Goal: Task Accomplishment & Management: Use online tool/utility

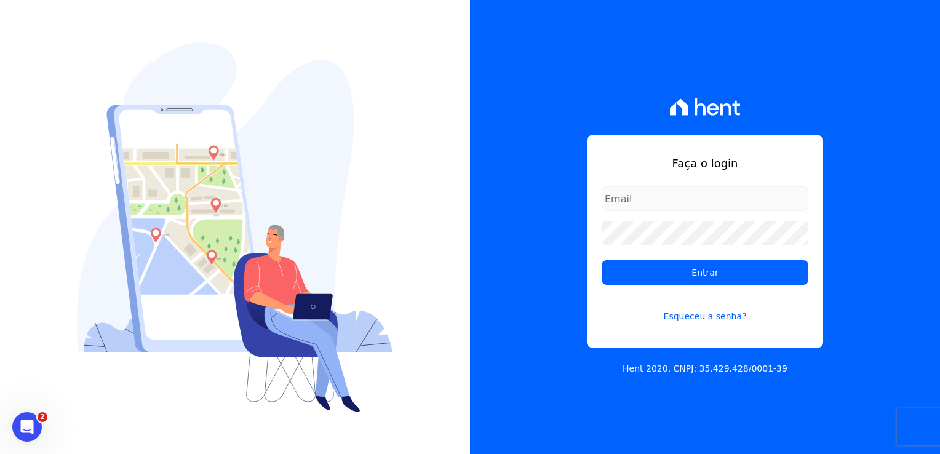
click at [636, 201] on input "email" at bounding box center [705, 198] width 207 height 25
type input "thayna@graalengenharia.com.br"
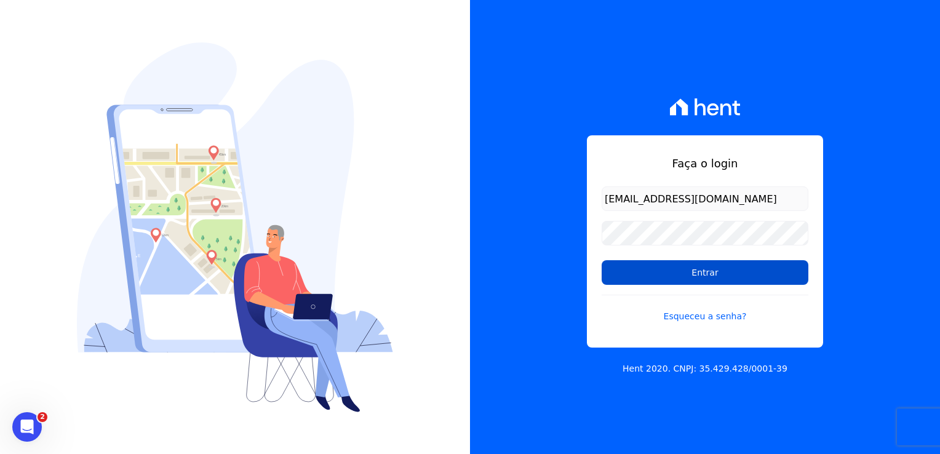
click at [697, 274] on input "Entrar" at bounding box center [705, 272] width 207 height 25
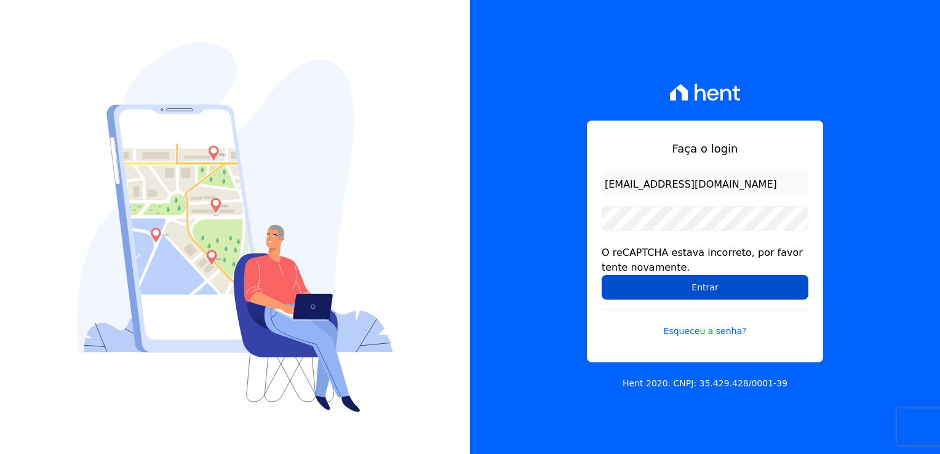
click at [726, 293] on input "Entrar" at bounding box center [705, 287] width 207 height 25
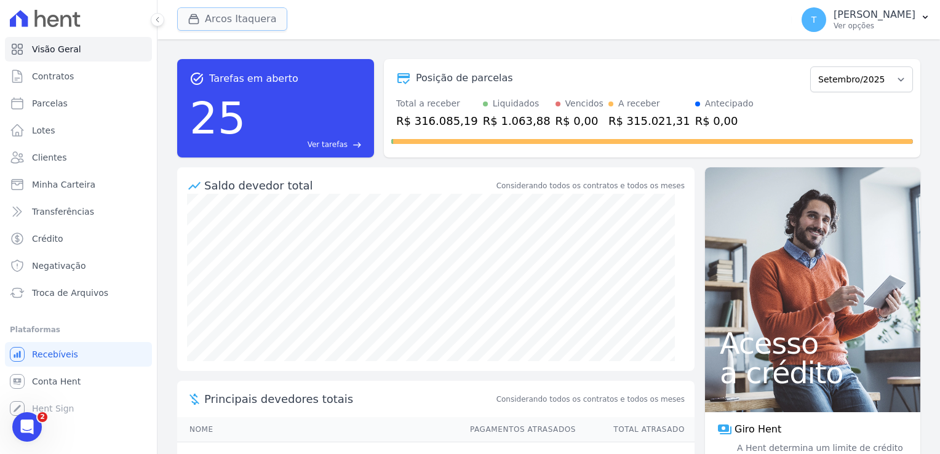
click at [194, 25] on button "Arcos Itaquera" at bounding box center [232, 18] width 110 height 23
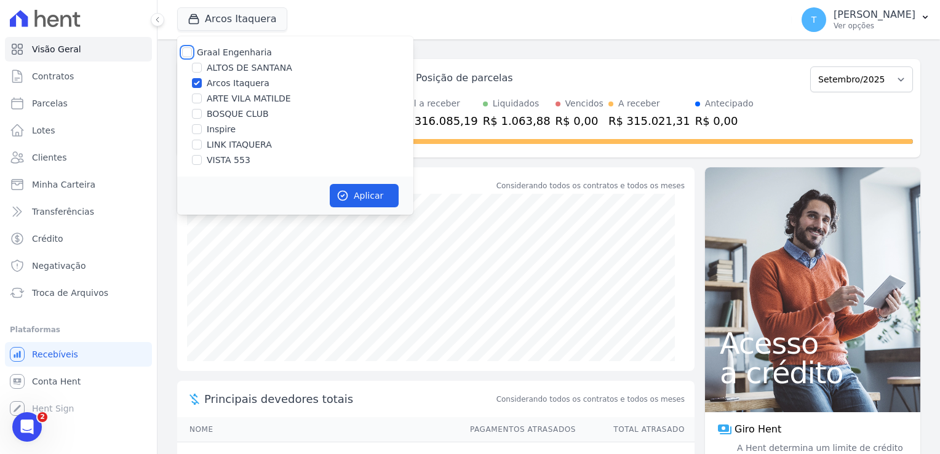
click at [188, 51] on input "Graal Engenharia" at bounding box center [187, 52] width 10 height 10
checkbox input "true"
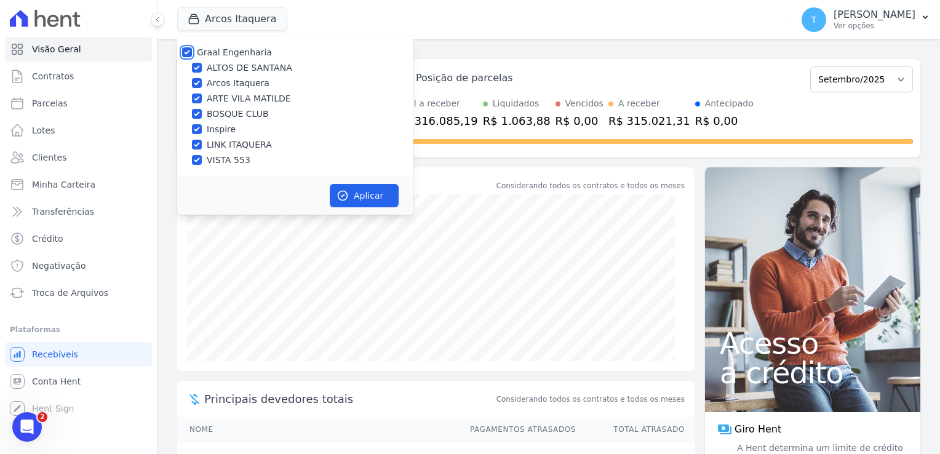
checkbox input "true"
click at [349, 205] on button "Aplicar" at bounding box center [364, 195] width 69 height 23
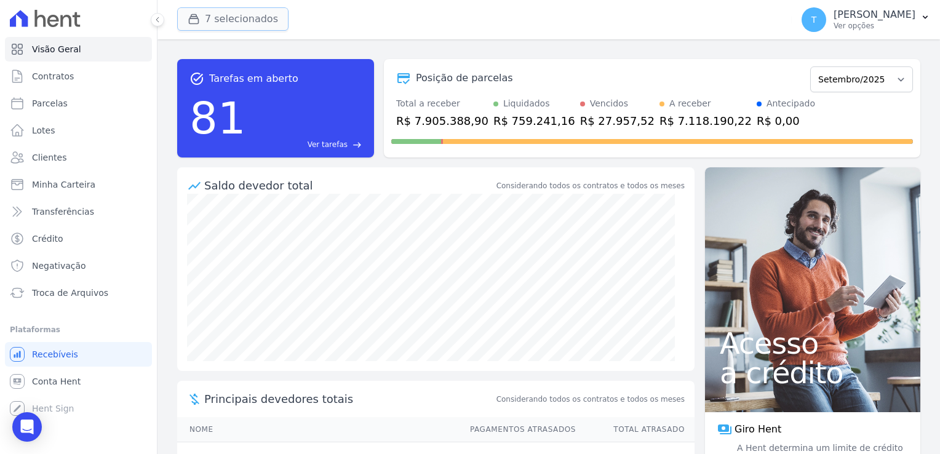
click at [207, 18] on button "7 selecionados" at bounding box center [232, 18] width 111 height 23
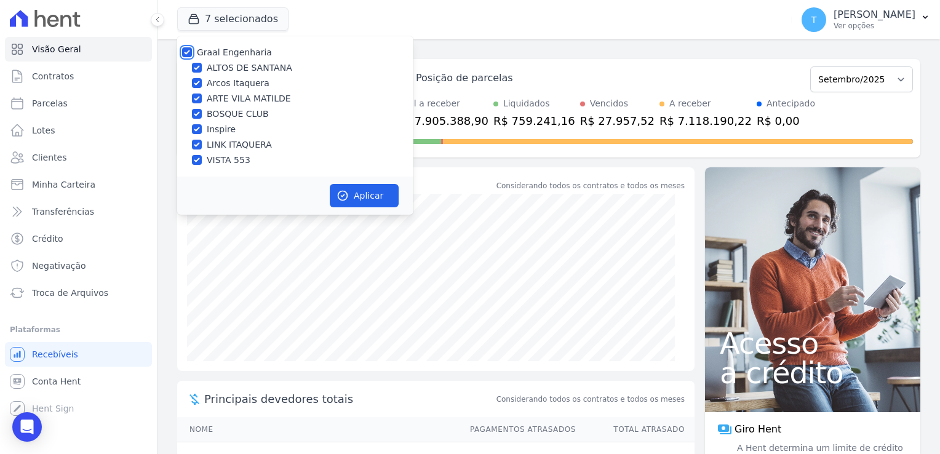
click at [187, 52] on input "Graal Engenharia" at bounding box center [187, 52] width 10 height 10
checkbox input "false"
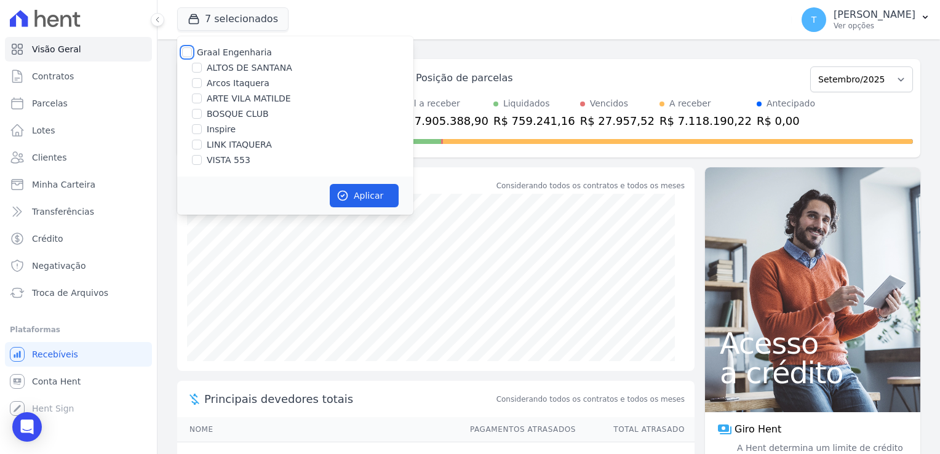
checkbox input "false"
click at [199, 149] on input "LINK ITAQUERA" at bounding box center [197, 145] width 10 height 10
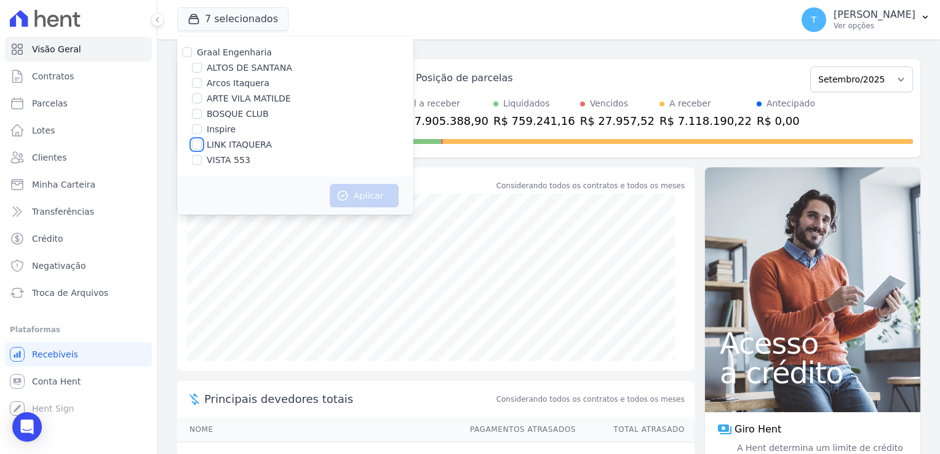
checkbox input "true"
click at [349, 202] on button "Aplicar" at bounding box center [364, 195] width 69 height 23
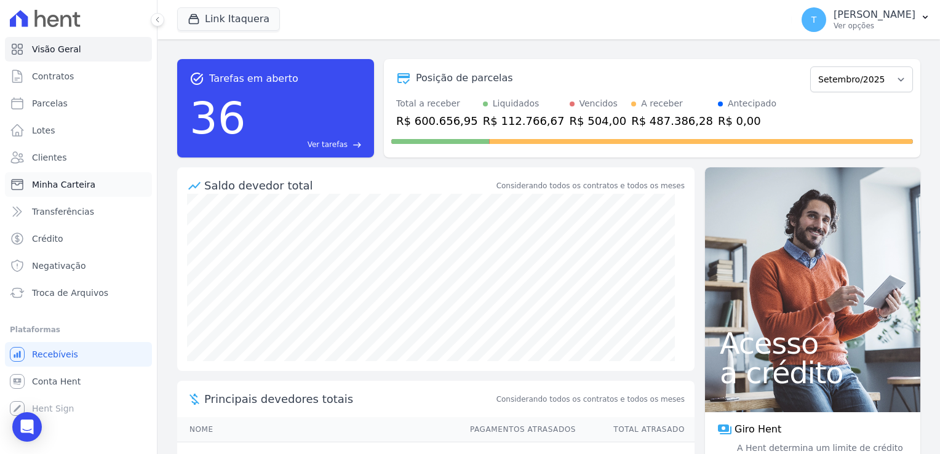
click at [76, 188] on span "Minha Carteira" at bounding box center [63, 184] width 63 height 12
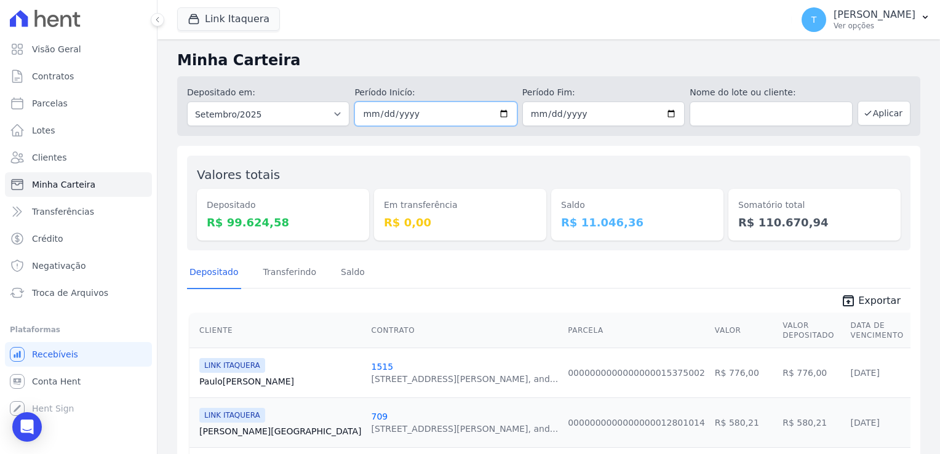
click at [498, 115] on input "[DATE]" at bounding box center [435, 113] width 162 height 25
type input "[DATE]"
click at [501, 116] on input "[DATE]" at bounding box center [435, 113] width 162 height 25
click at [588, 119] on input "[DATE]" at bounding box center [603, 113] width 162 height 25
click at [668, 109] on input "[DATE]" at bounding box center [603, 113] width 162 height 25
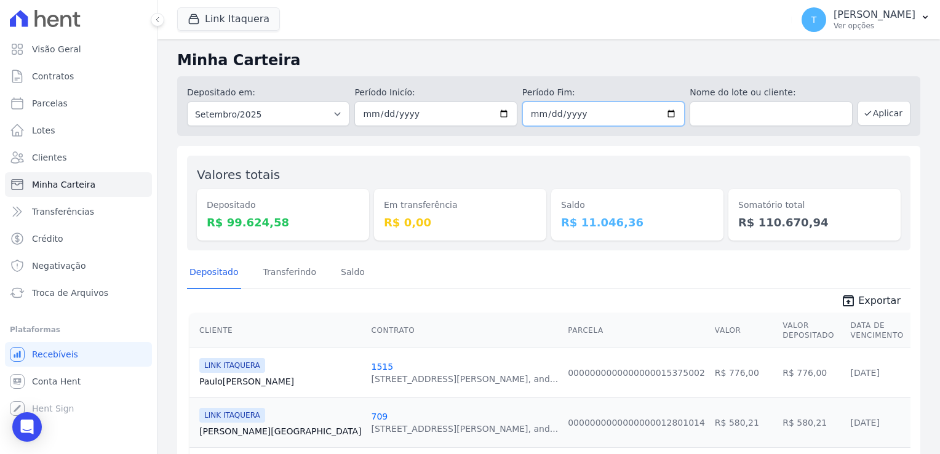
type input "[DATE]"
click at [869, 114] on button "Aplicar" at bounding box center [883, 113] width 53 height 25
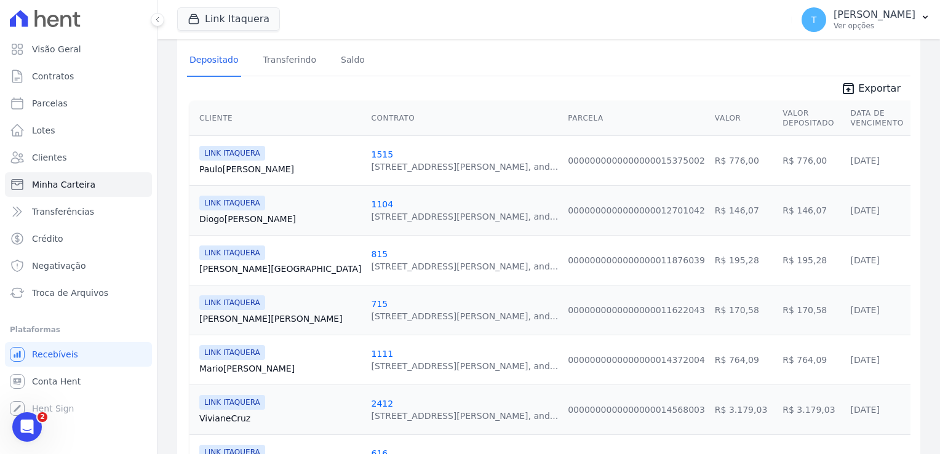
scroll to position [62, 0]
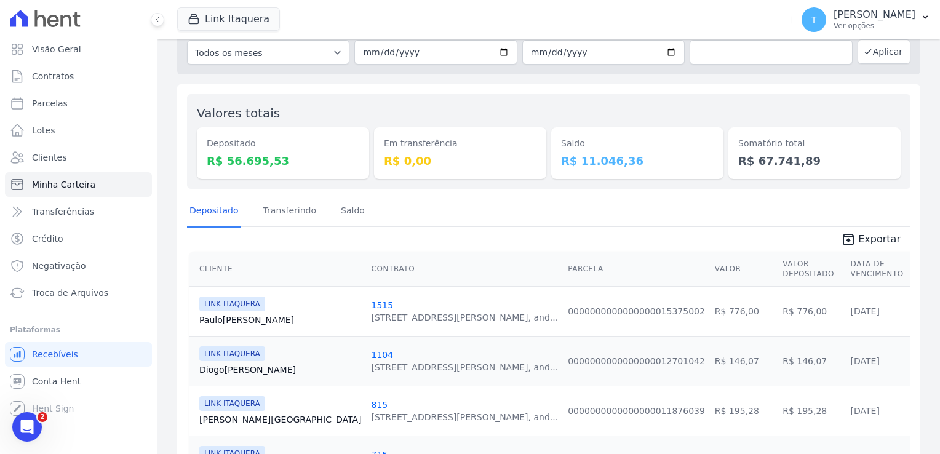
click at [867, 232] on span "Exportar" at bounding box center [879, 239] width 42 height 15
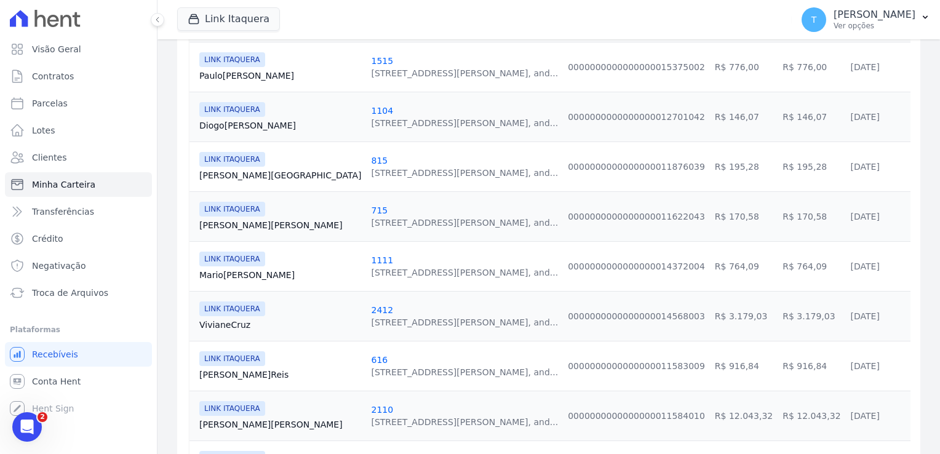
scroll to position [308, 0]
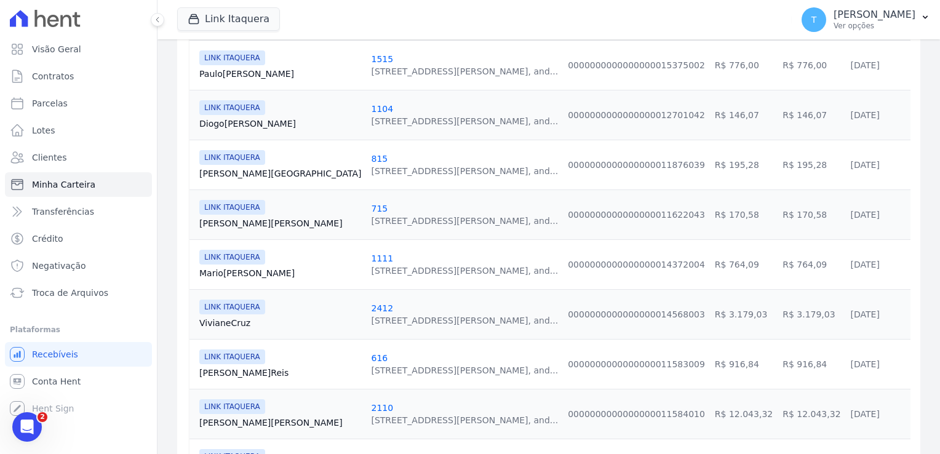
click at [233, 272] on link "Mario Júnior" at bounding box center [280, 273] width 162 height 12
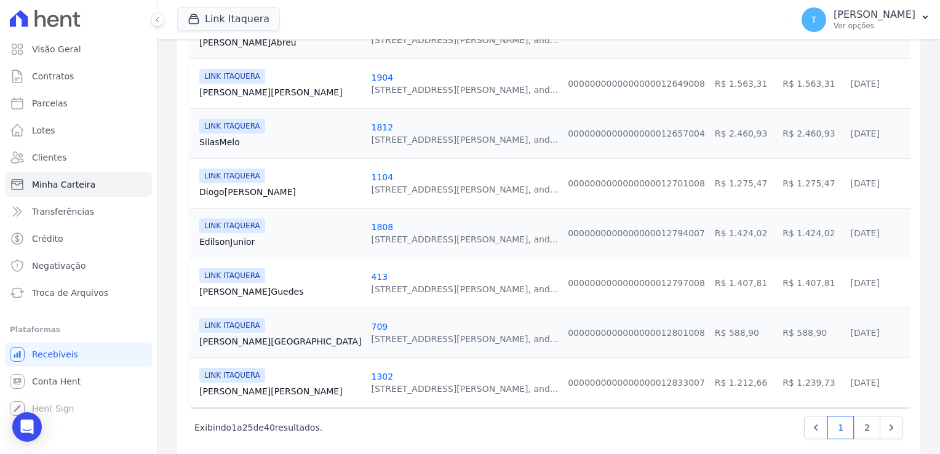
scroll to position [1201, 0]
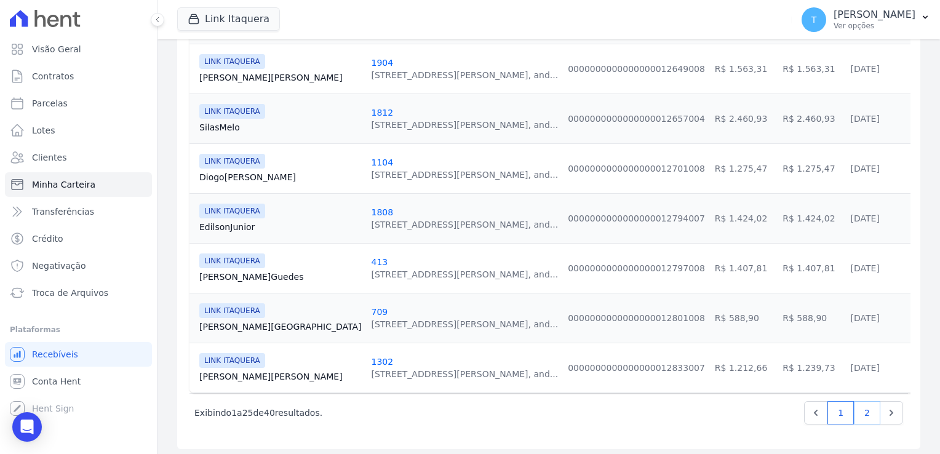
click at [854, 410] on link "2" at bounding box center [867, 412] width 26 height 23
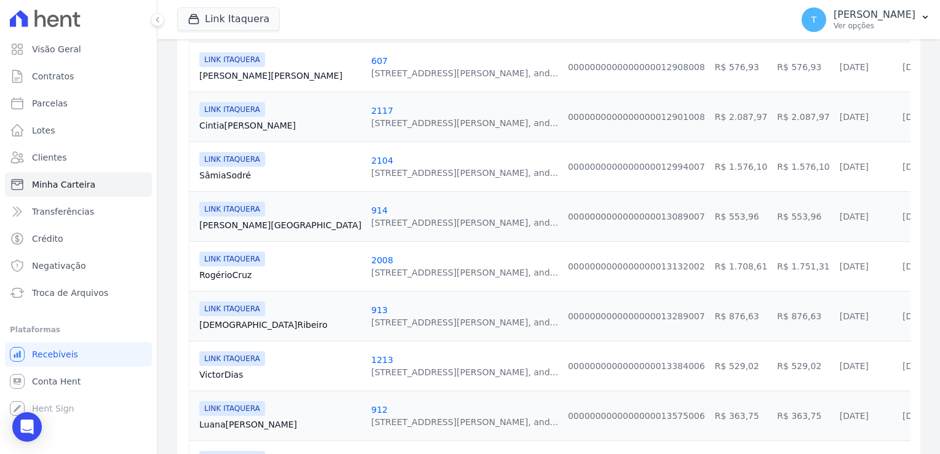
scroll to position [431, 0]
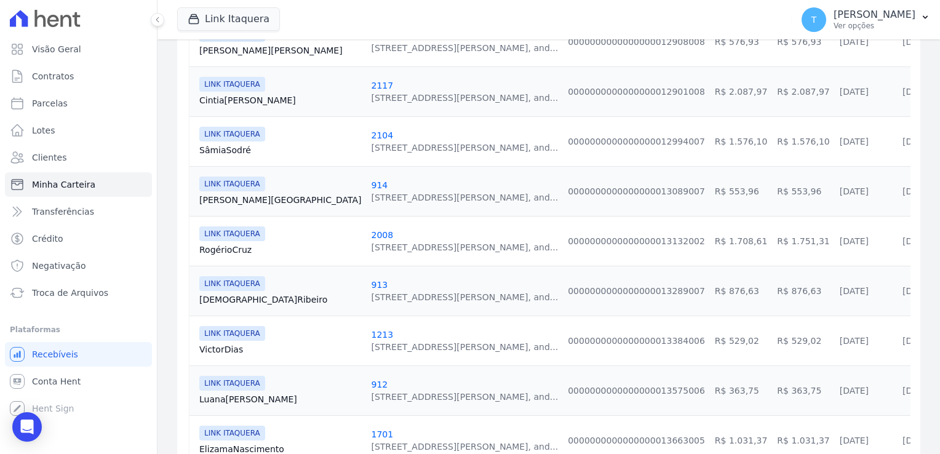
click at [213, 247] on link "Rogério Cruz" at bounding box center [280, 250] width 162 height 12
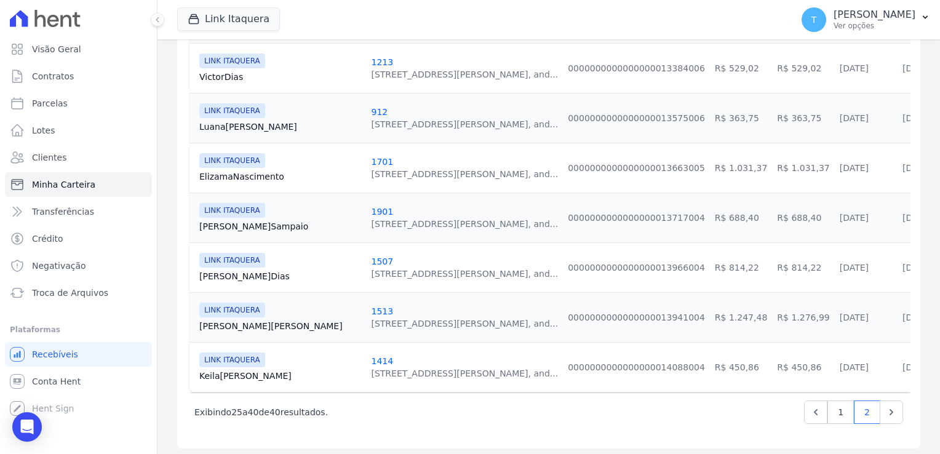
scroll to position [704, 0]
click at [217, 369] on link "Keila Silva" at bounding box center [280, 375] width 162 height 12
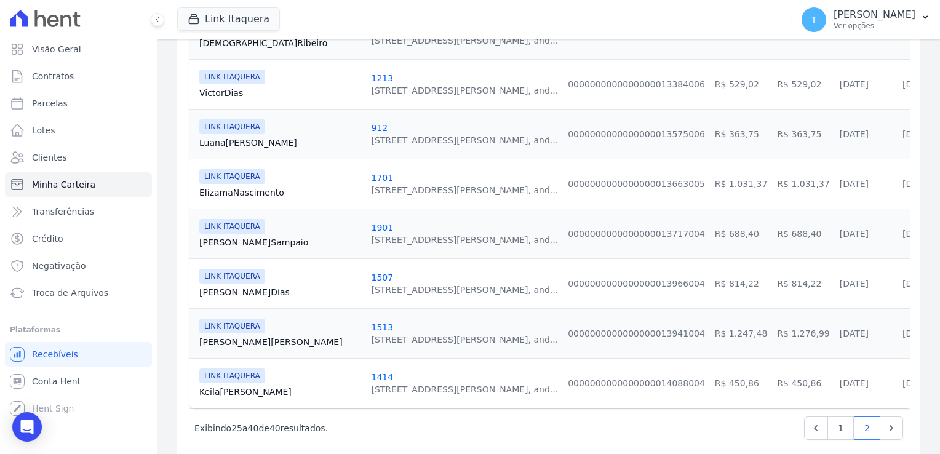
scroll to position [704, 0]
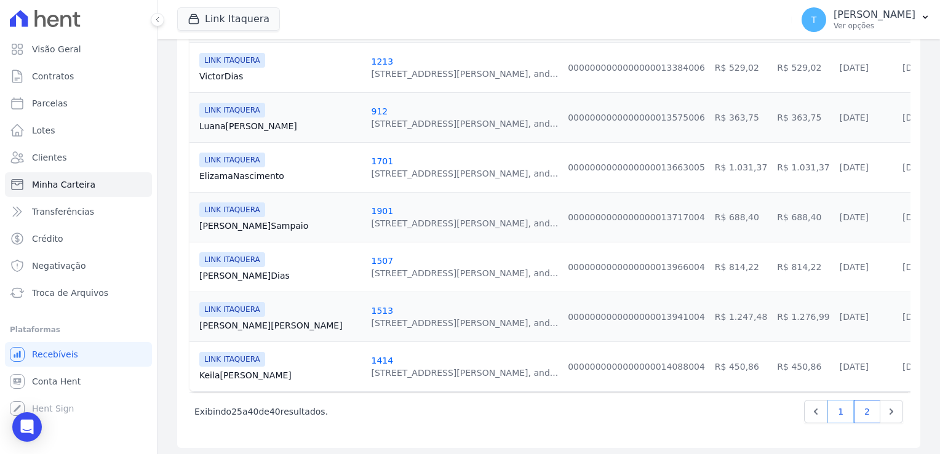
click at [830, 403] on link "1" at bounding box center [840, 411] width 26 height 23
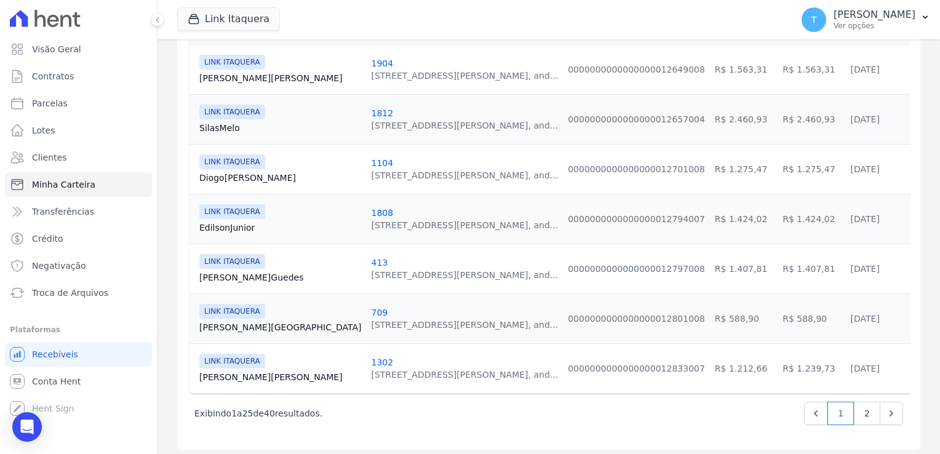
scroll to position [1201, 0]
click at [233, 370] on link "Beatriz Silva" at bounding box center [280, 376] width 162 height 12
click at [236, 370] on link "Beatriz Silva" at bounding box center [280, 376] width 162 height 12
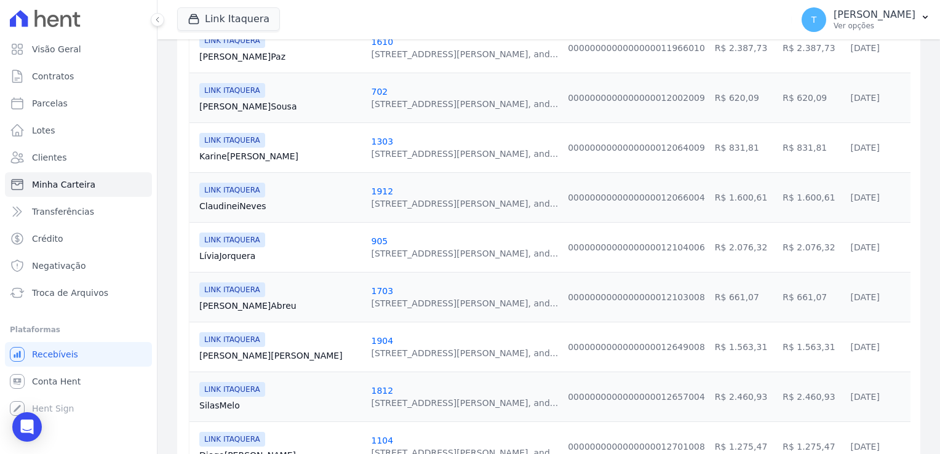
scroll to position [1201, 0]
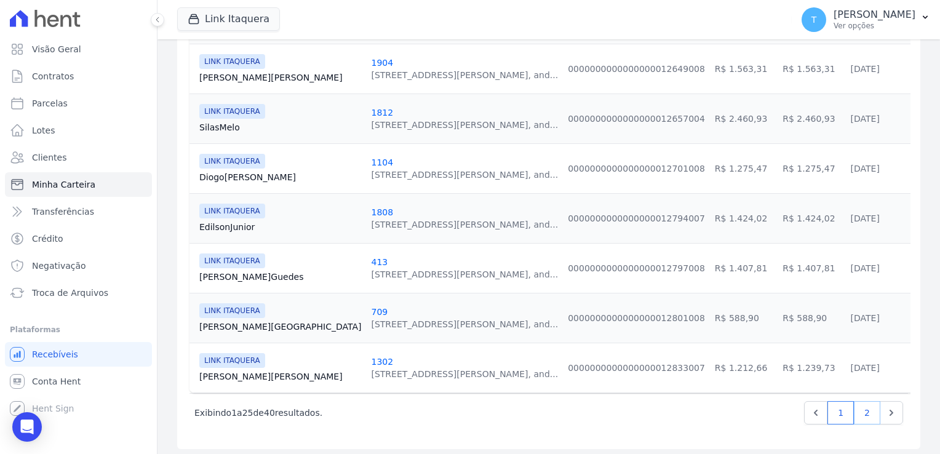
click at [856, 402] on link "2" at bounding box center [867, 412] width 26 height 23
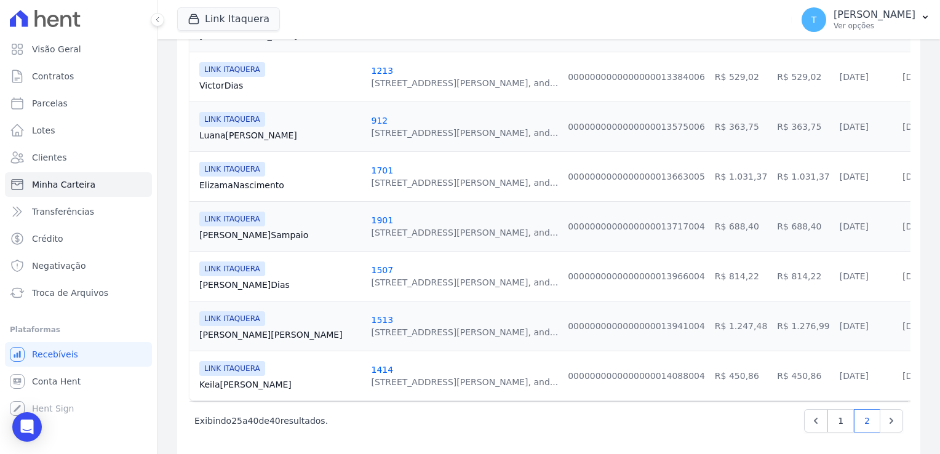
scroll to position [704, 0]
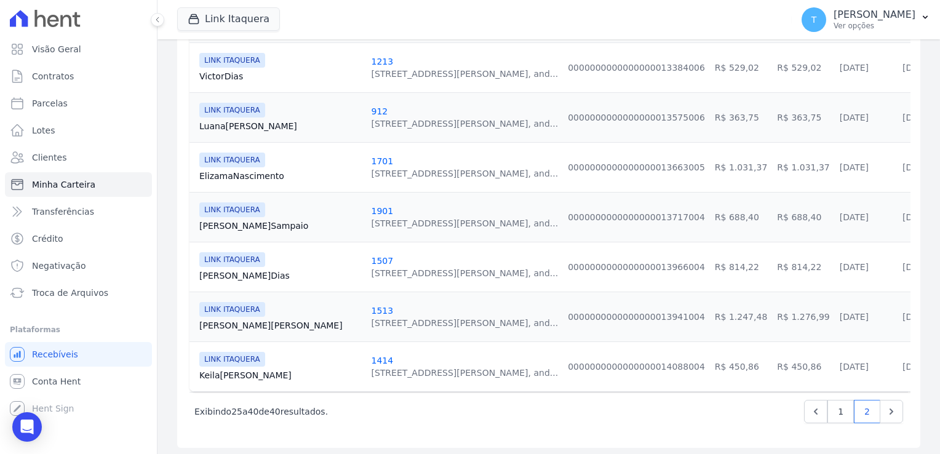
click at [249, 322] on link "Rebeca Lopes" at bounding box center [280, 325] width 162 height 12
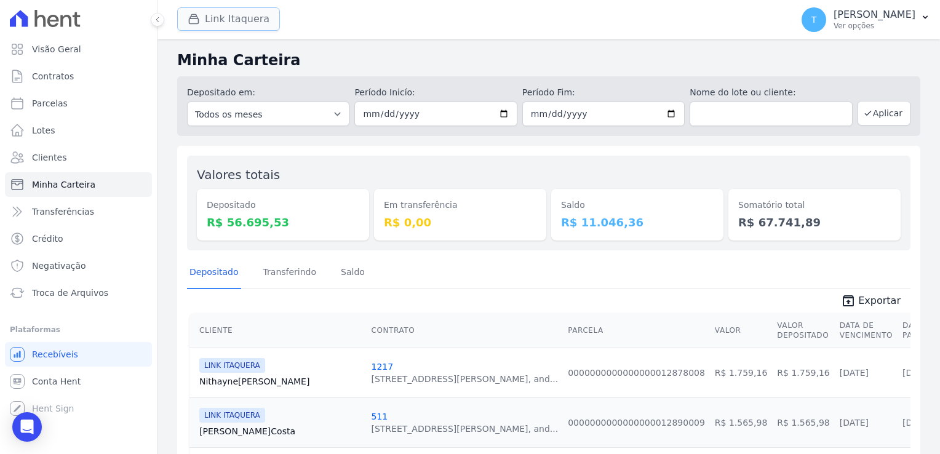
click at [194, 18] on icon "button" at bounding box center [193, 19] width 9 height 9
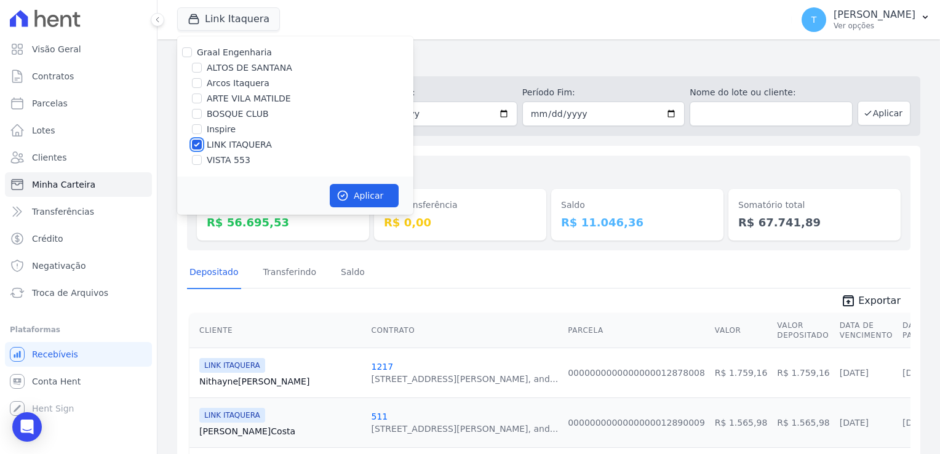
click at [193, 146] on input "LINK ITAQUERA" at bounding box center [197, 145] width 10 height 10
checkbox input "false"
click at [197, 123] on div at bounding box center [197, 129] width 10 height 12
click at [199, 128] on input "Inspire" at bounding box center [197, 129] width 10 height 10
checkbox input "true"
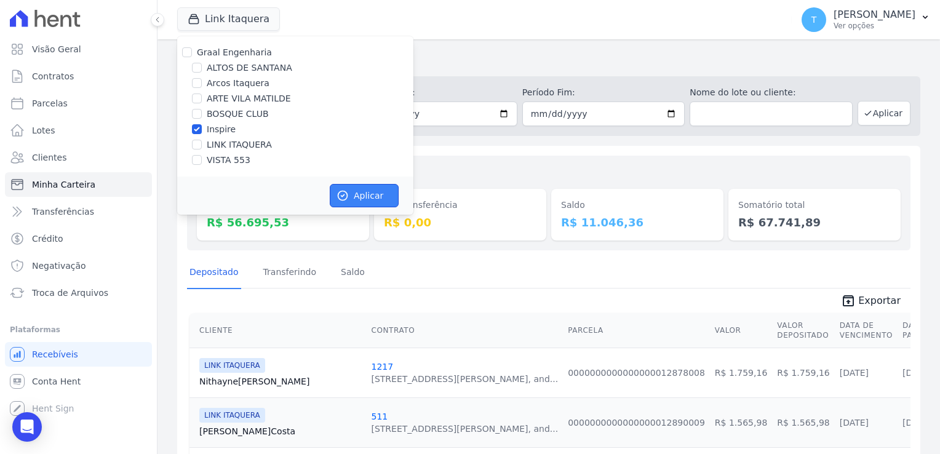
click at [373, 199] on button "Aplicar" at bounding box center [364, 195] width 69 height 23
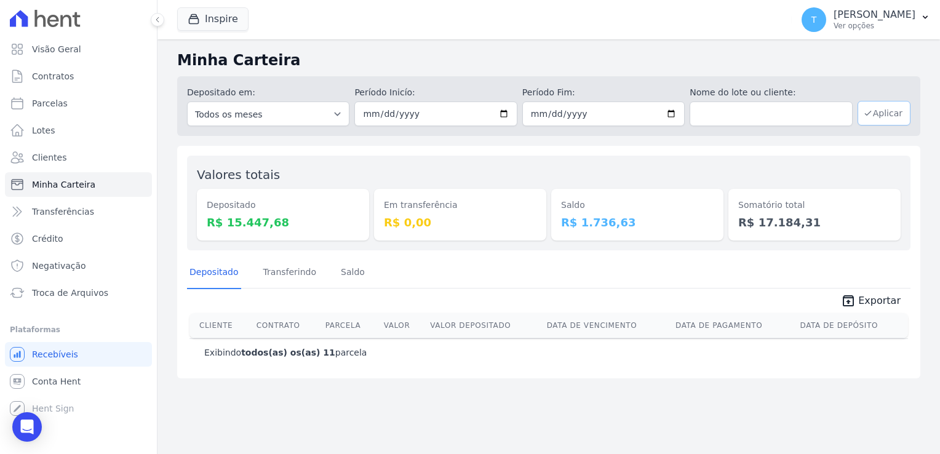
click at [878, 112] on button "Aplicar" at bounding box center [883, 113] width 53 height 25
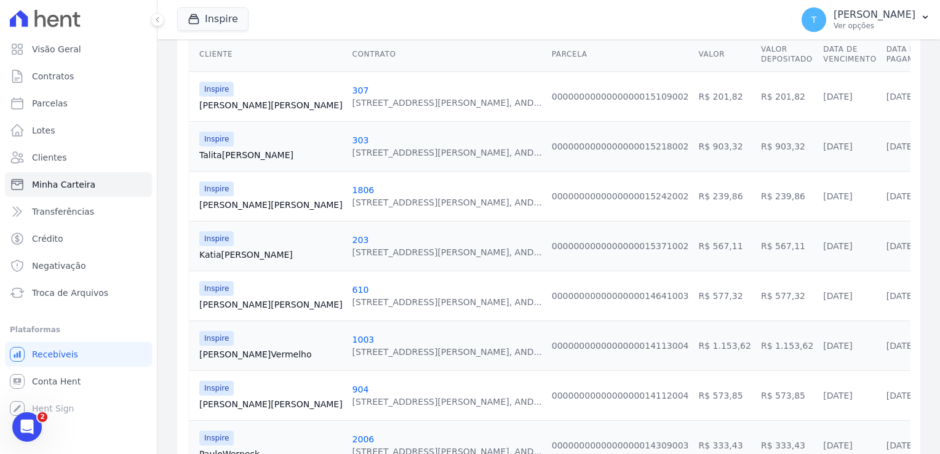
scroll to position [62, 0]
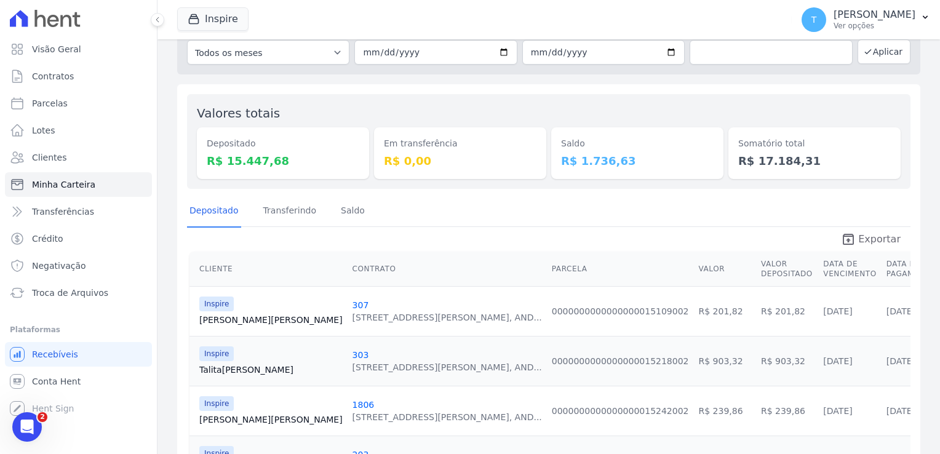
click at [865, 236] on span "Exportar" at bounding box center [879, 239] width 42 height 15
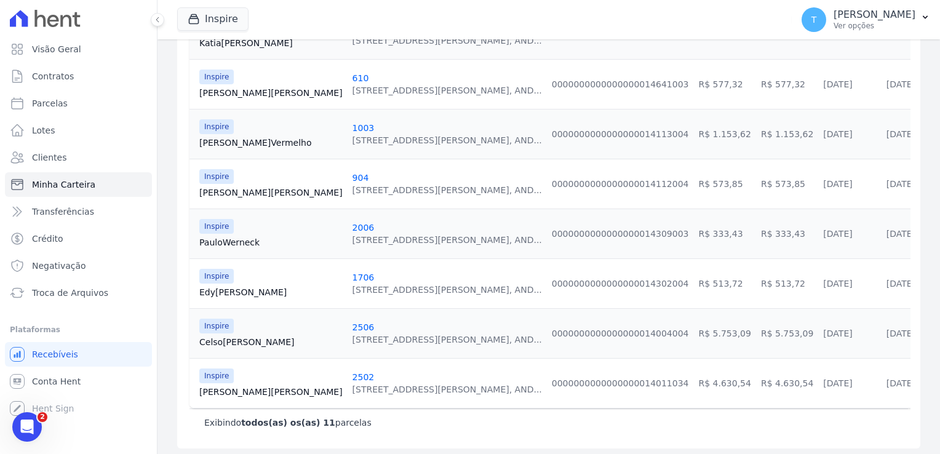
scroll to position [490, 0]
click at [237, 385] on link "Fernanda Almeida" at bounding box center [270, 390] width 143 height 12
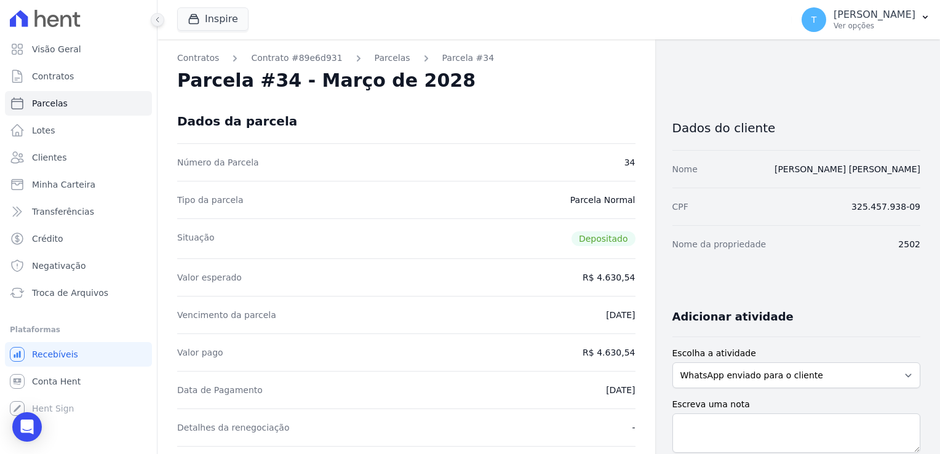
click at [155, 15] on button at bounding box center [158, 20] width 14 height 14
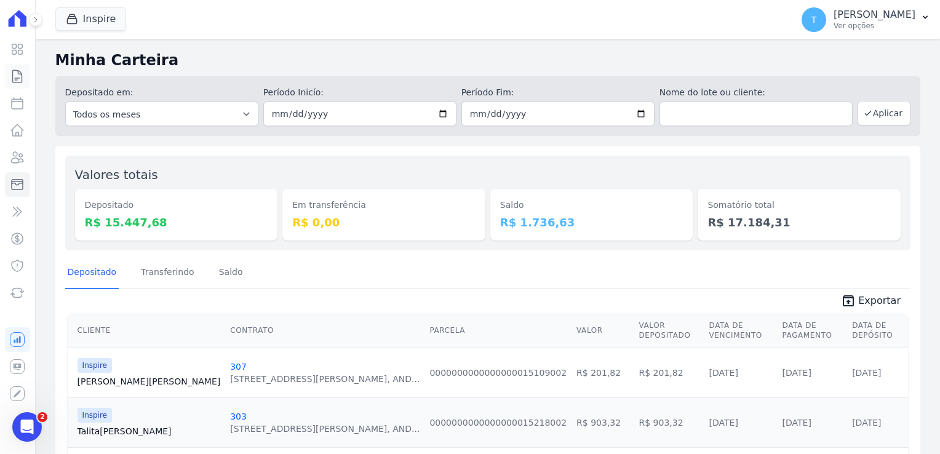
click at [22, 78] on icon at bounding box center [17, 76] width 9 height 12
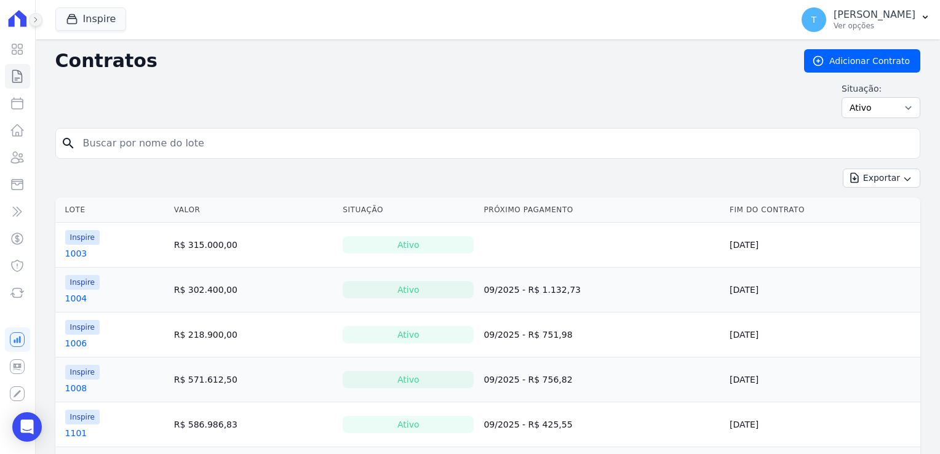
click at [39, 23] on button at bounding box center [36, 20] width 14 height 14
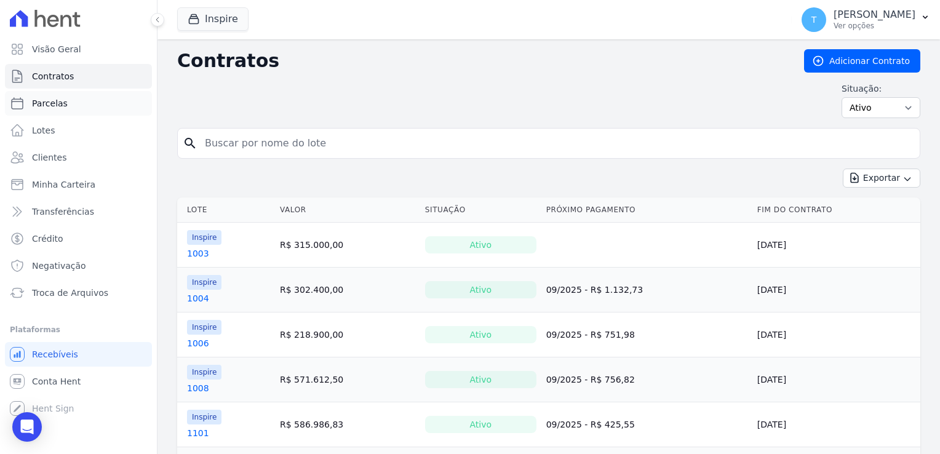
click at [43, 103] on span "Parcelas" at bounding box center [50, 103] width 36 height 12
select select
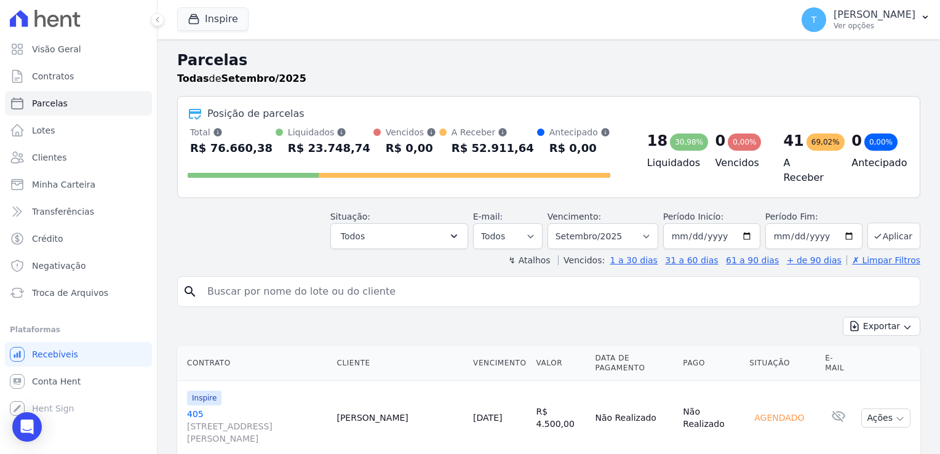
click at [292, 284] on input "search" at bounding box center [557, 291] width 715 height 25
click at [209, 23] on button "Inspire" at bounding box center [212, 18] width 71 height 23
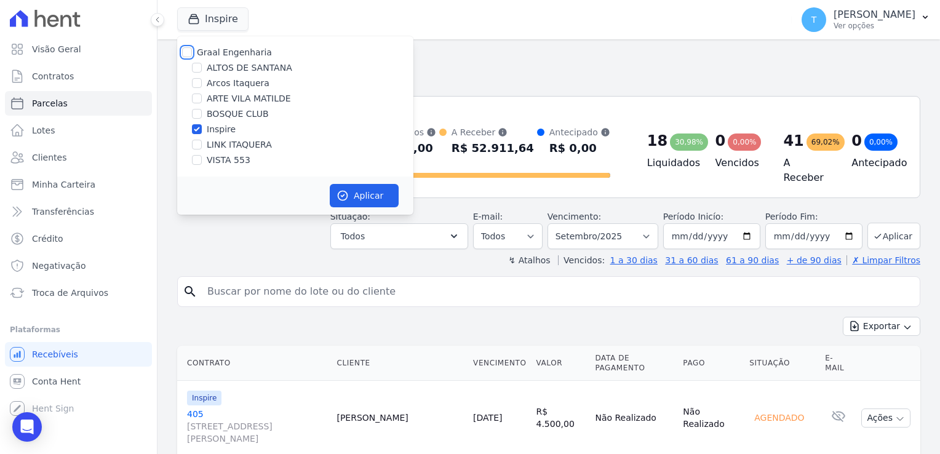
click at [188, 51] on input "Graal Engenharia" at bounding box center [187, 52] width 10 height 10
checkbox input "true"
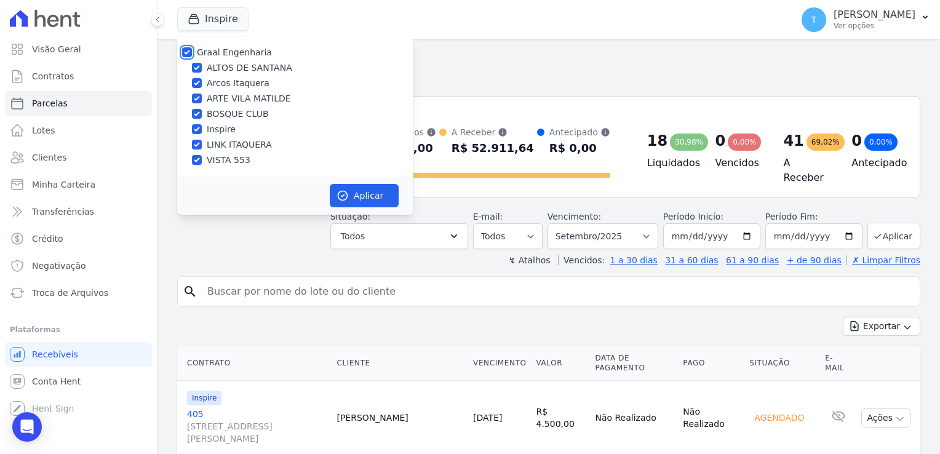
checkbox input "true"
click at [362, 194] on button "Aplicar" at bounding box center [364, 195] width 69 height 23
select select
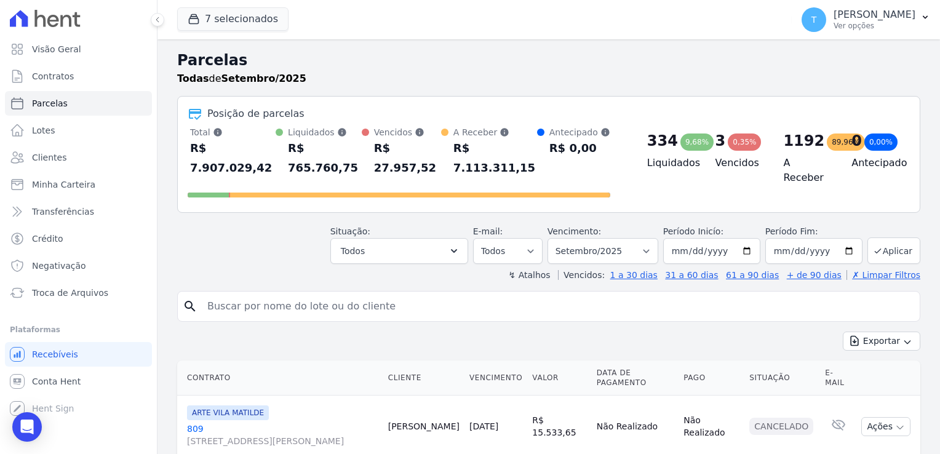
click at [270, 294] on input "search" at bounding box center [557, 306] width 715 height 25
paste input "[PERSON_NAME] [PERSON_NAME]"
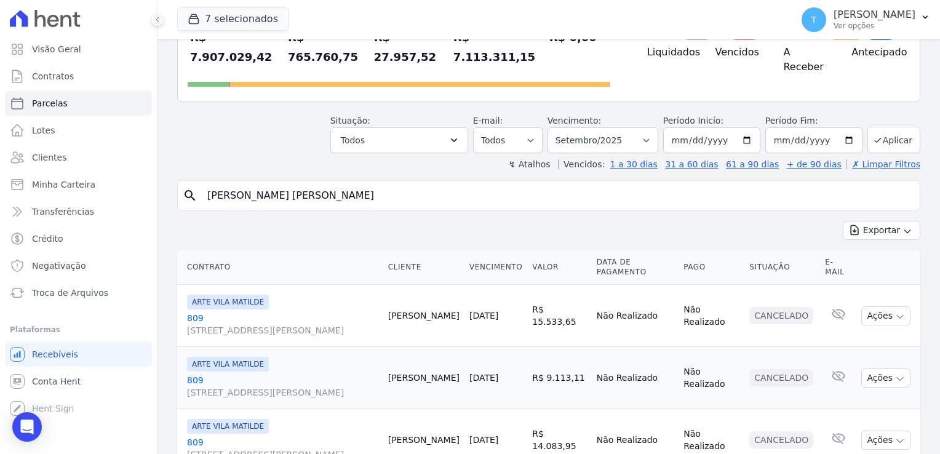
scroll to position [123, 0]
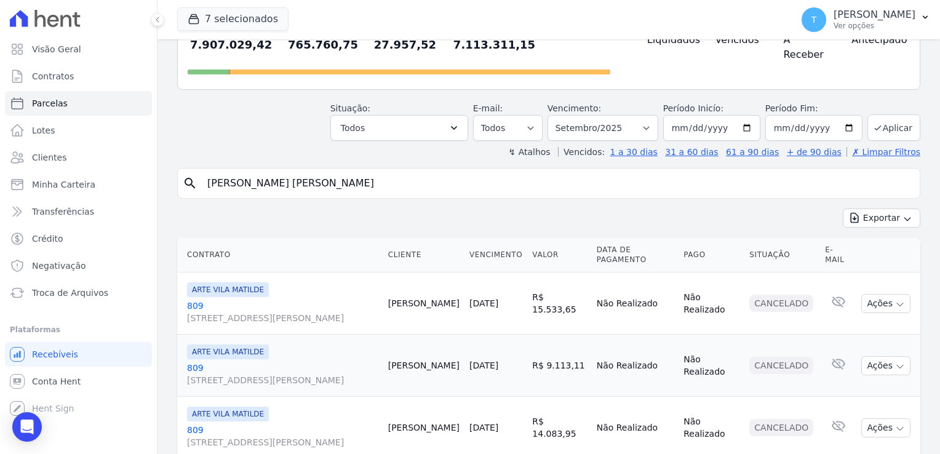
type input "[PERSON_NAME] [PERSON_NAME]"
select select
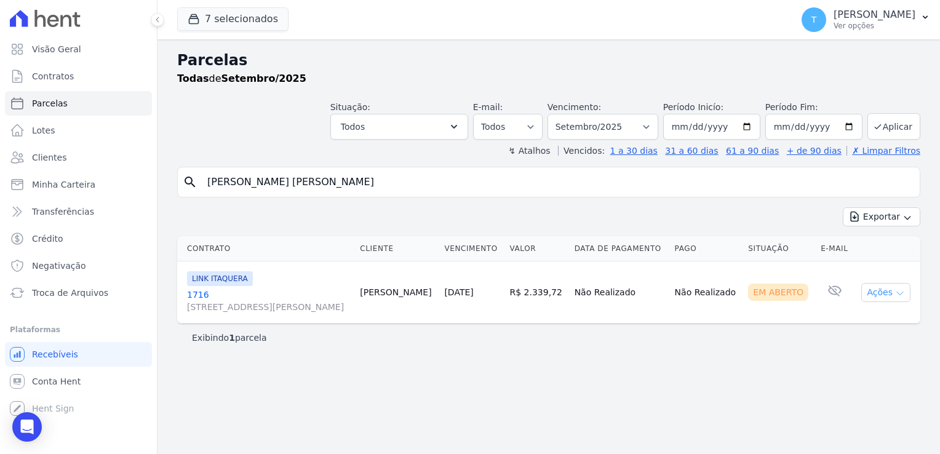
click at [899, 294] on icon "button" at bounding box center [900, 293] width 10 height 10
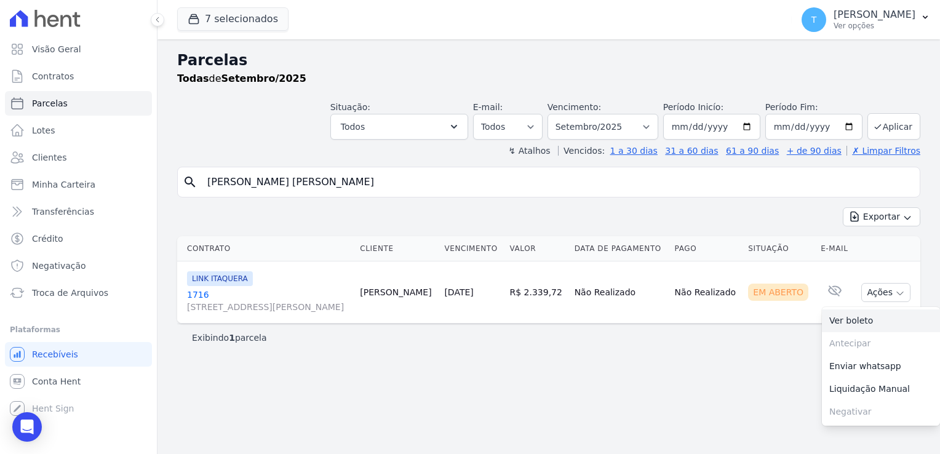
click at [859, 324] on link "Ver boleto" at bounding box center [881, 320] width 118 height 23
